Goal: Task Accomplishment & Management: Manage account settings

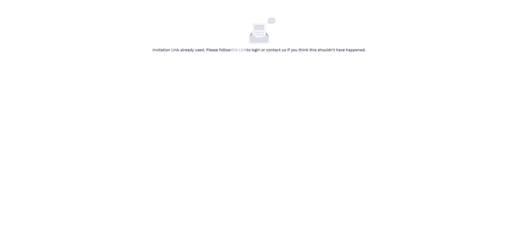
click at [0, 0] on link "this Link" at bounding box center [0, 0] width 0 height 0
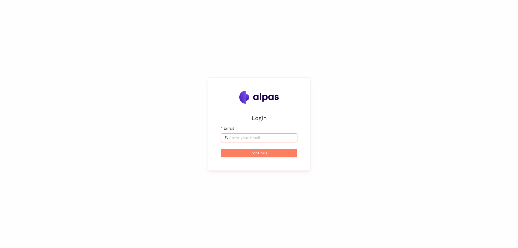
click at [260, 137] on input "Email" at bounding box center [261, 138] width 65 height 6
type input "[EMAIL_ADDRESS][PERSON_NAME][DOMAIN_NAME]"
click at [255, 154] on span "Continue" at bounding box center [258, 153] width 17 height 6
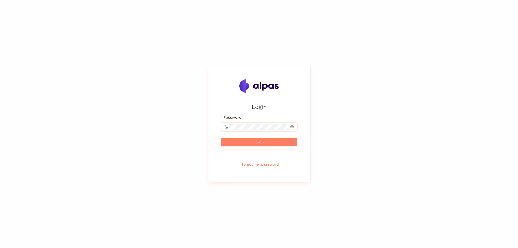
click at [221, 138] on button "Login" at bounding box center [259, 142] width 76 height 9
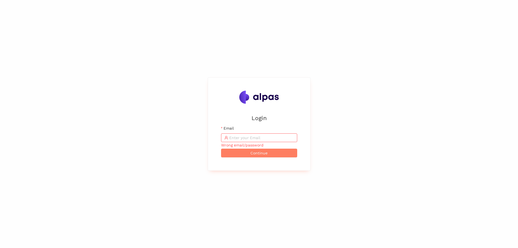
click at [274, 133] on span at bounding box center [259, 137] width 76 height 9
click at [271, 135] on span at bounding box center [259, 137] width 76 height 9
click at [271, 136] on input "Email" at bounding box center [261, 138] width 65 height 6
type input "[EMAIL_ADDRESS][PERSON_NAME][DOMAIN_NAME]"
click at [255, 151] on span "Continue" at bounding box center [258, 153] width 17 height 6
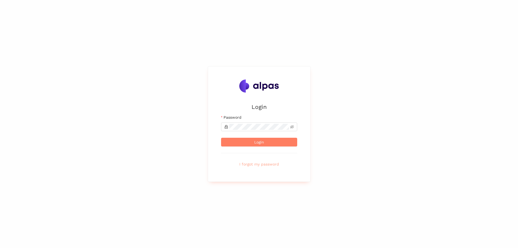
click at [259, 167] on button "I forgot my password" at bounding box center [259, 164] width 76 height 9
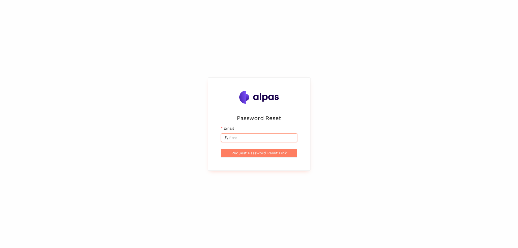
click at [258, 136] on input "Email" at bounding box center [261, 138] width 65 height 6
type input "[EMAIL_ADDRESS][PERSON_NAME][DOMAIN_NAME]"
click at [256, 155] on span "Request Password Reset Link" at bounding box center [258, 153] width 55 height 6
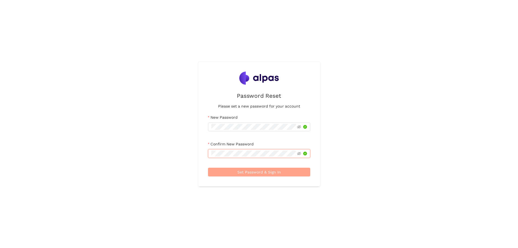
click at [290, 170] on button "Set Password & Sign In" at bounding box center [259, 172] width 102 height 9
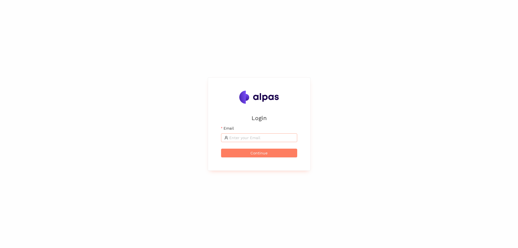
click at [291, 138] on input "Email" at bounding box center [261, 138] width 65 height 6
type input "[EMAIL_ADDRESS][PERSON_NAME][DOMAIN_NAME]"
click at [269, 154] on button "Continue" at bounding box center [259, 152] width 76 height 9
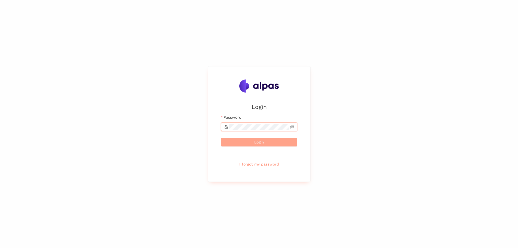
click at [273, 141] on button "Login" at bounding box center [259, 142] width 76 height 9
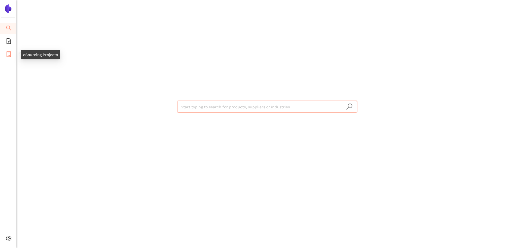
click at [8, 55] on icon "container" at bounding box center [9, 53] width 4 height 5
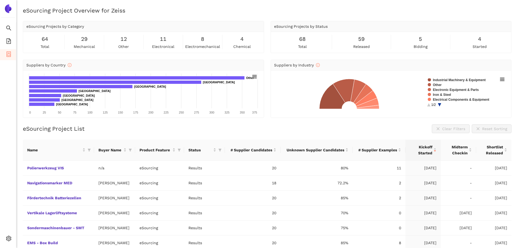
click at [10, 10] on img at bounding box center [8, 8] width 9 height 9
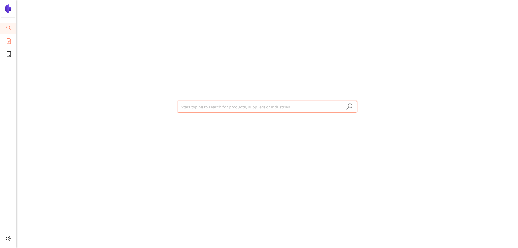
click at [10, 42] on icon "file-add" at bounding box center [8, 40] width 5 height 5
